Goal: Task Accomplishment & Management: Manage account settings

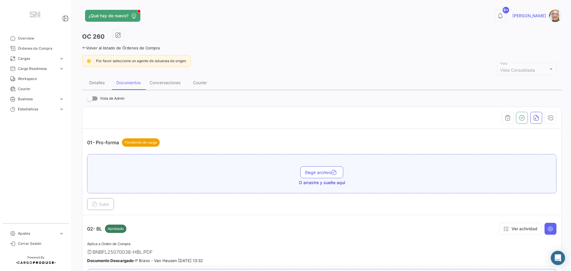
click at [84, 47] on icon at bounding box center [84, 48] width 4 height 4
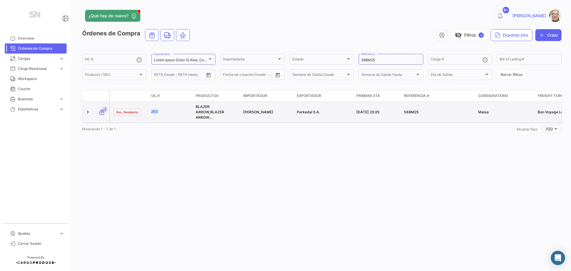
click at [153, 109] on link "260" at bounding box center [171, 110] width 40 height 5
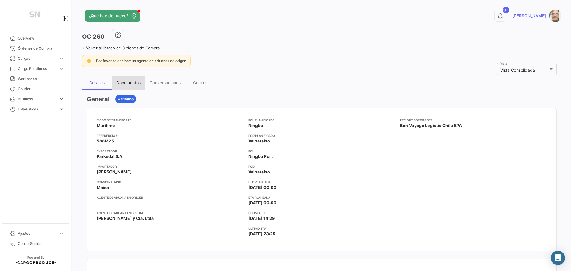
click at [126, 82] on div "Documentos" at bounding box center [128, 82] width 24 height 5
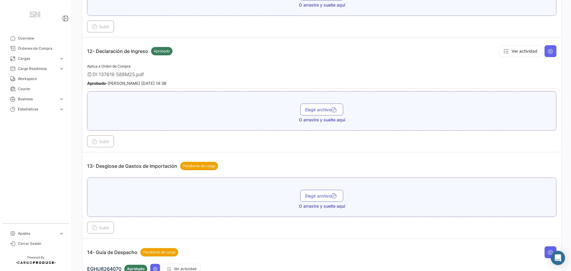
scroll to position [1308, 0]
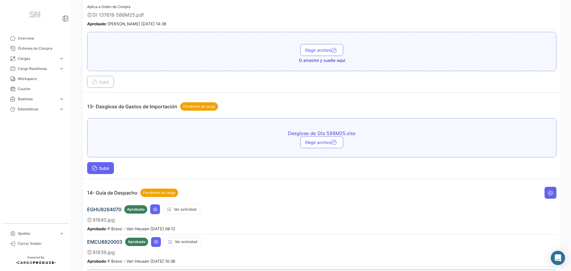
click at [105, 172] on button "Subir" at bounding box center [100, 168] width 27 height 12
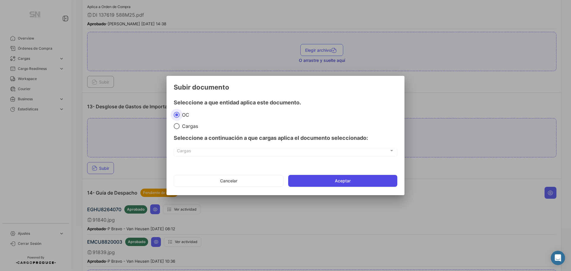
click at [382, 179] on button "Aceptar" at bounding box center [342, 181] width 109 height 12
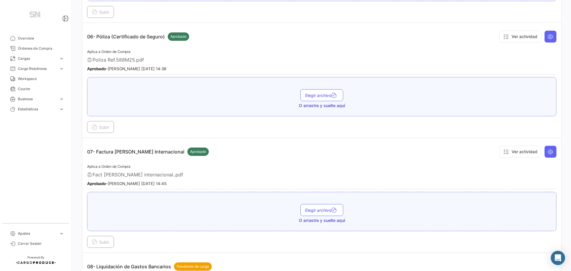
scroll to position [654, 0]
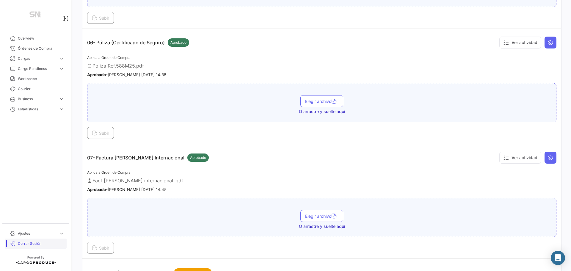
click at [22, 246] on span "Cerrar Sesión" at bounding box center [41, 243] width 46 height 5
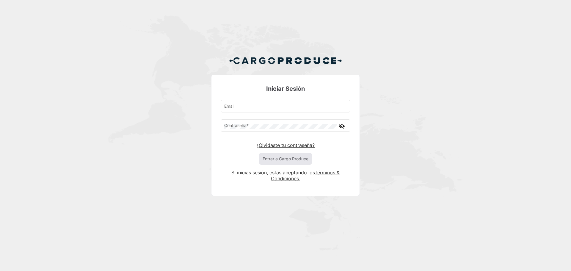
type input "[PERSON_NAME][EMAIL_ADDRESS][DOMAIN_NAME]"
